Goal: Find specific page/section: Find specific page/section

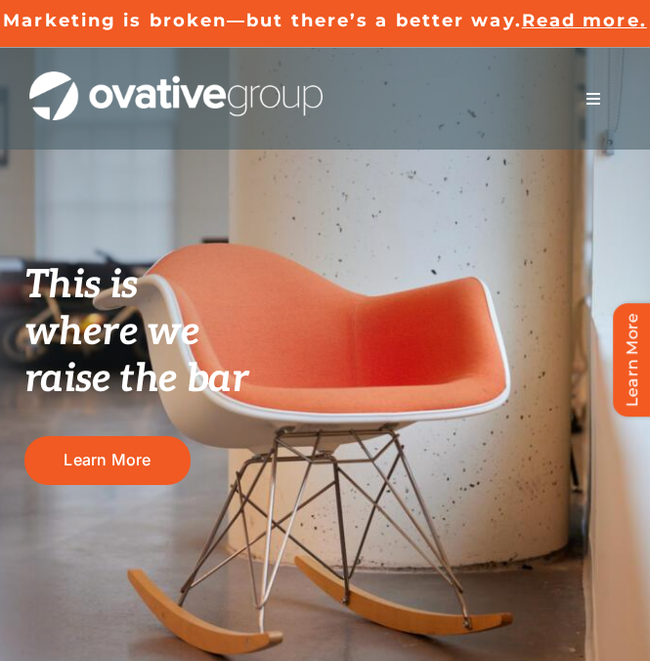
click at [589, 107] on span "Menu" at bounding box center [594, 99] width 16 height 16
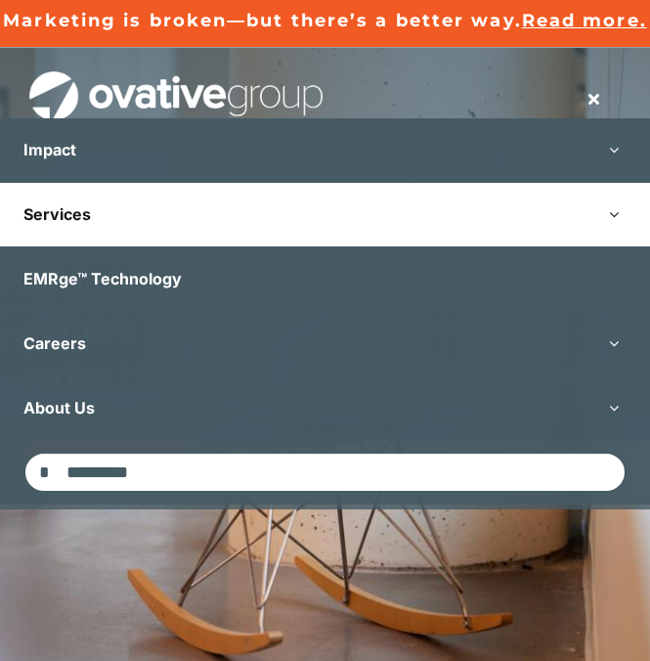
click at [95, 233] on link "Services" at bounding box center [325, 215] width 650 height 64
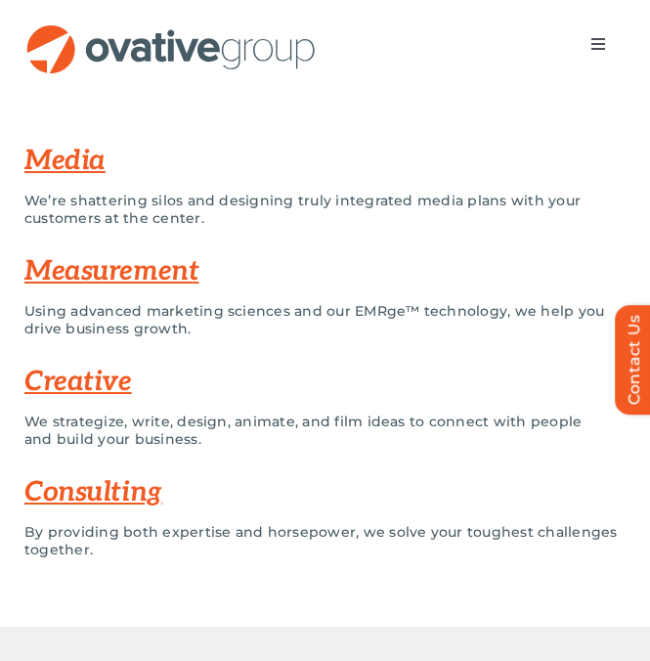
scroll to position [398, 0]
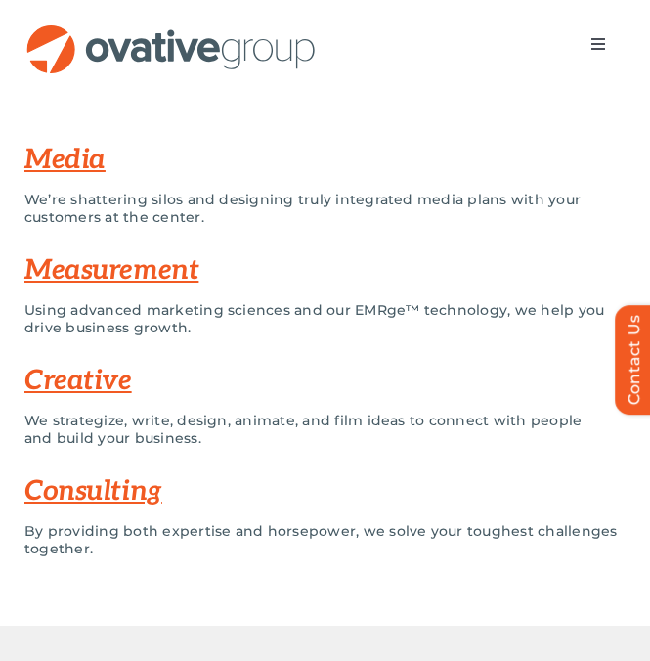
click at [163, 287] on link "Measurement" at bounding box center [111, 270] width 174 height 32
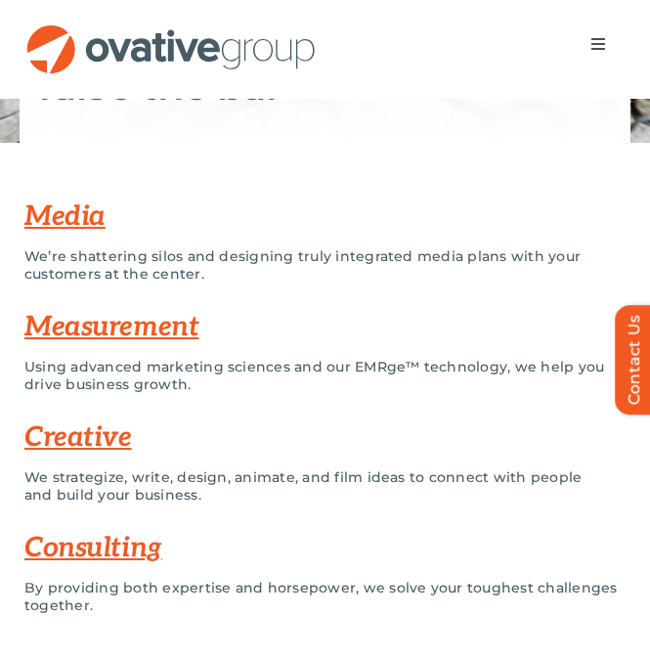
scroll to position [0, 0]
